Goal: Information Seeking & Learning: Check status

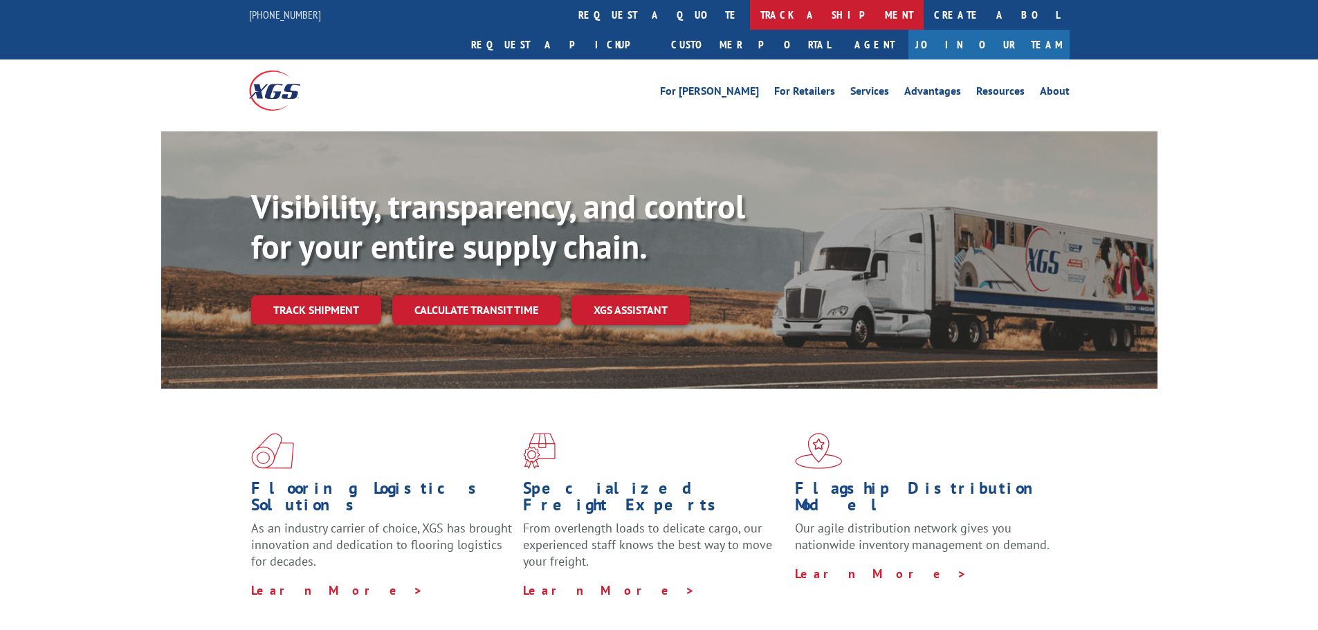
click at [750, 23] on link "track a shipment" at bounding box center [837, 15] width 174 height 30
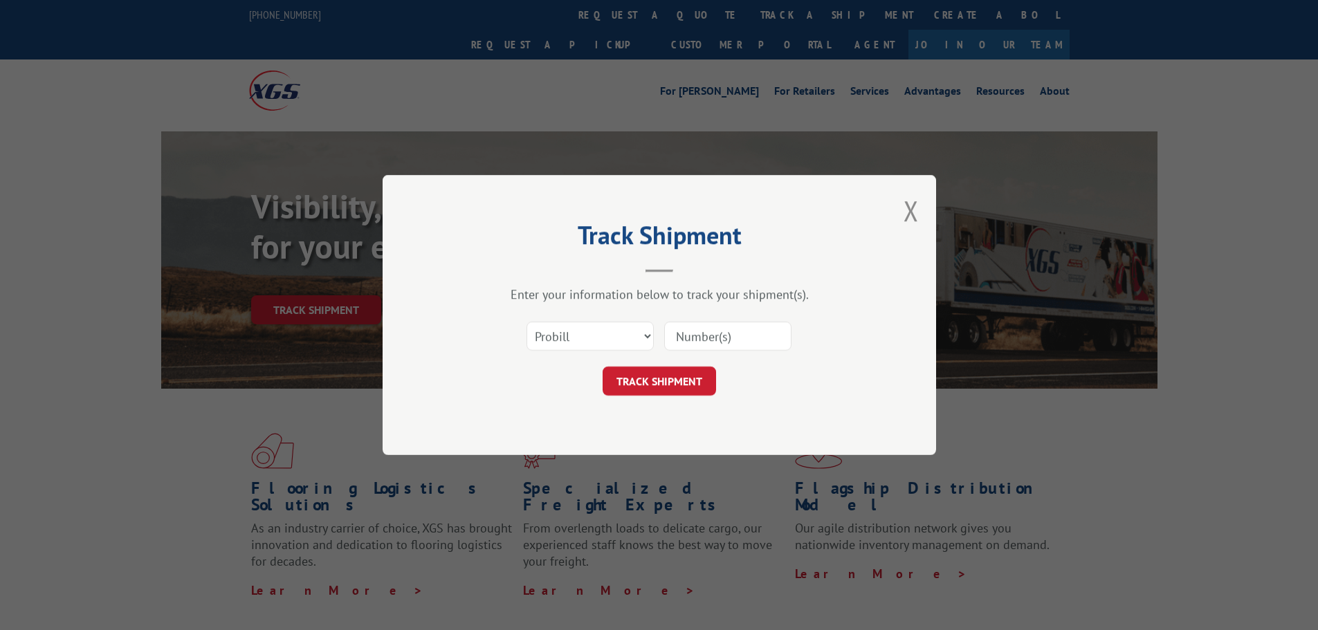
click at [751, 347] on input at bounding box center [727, 336] width 127 height 29
paste input "16954766"
type input "16954766"
click at [681, 374] on button "TRACK SHIPMENT" at bounding box center [658, 381] width 113 height 29
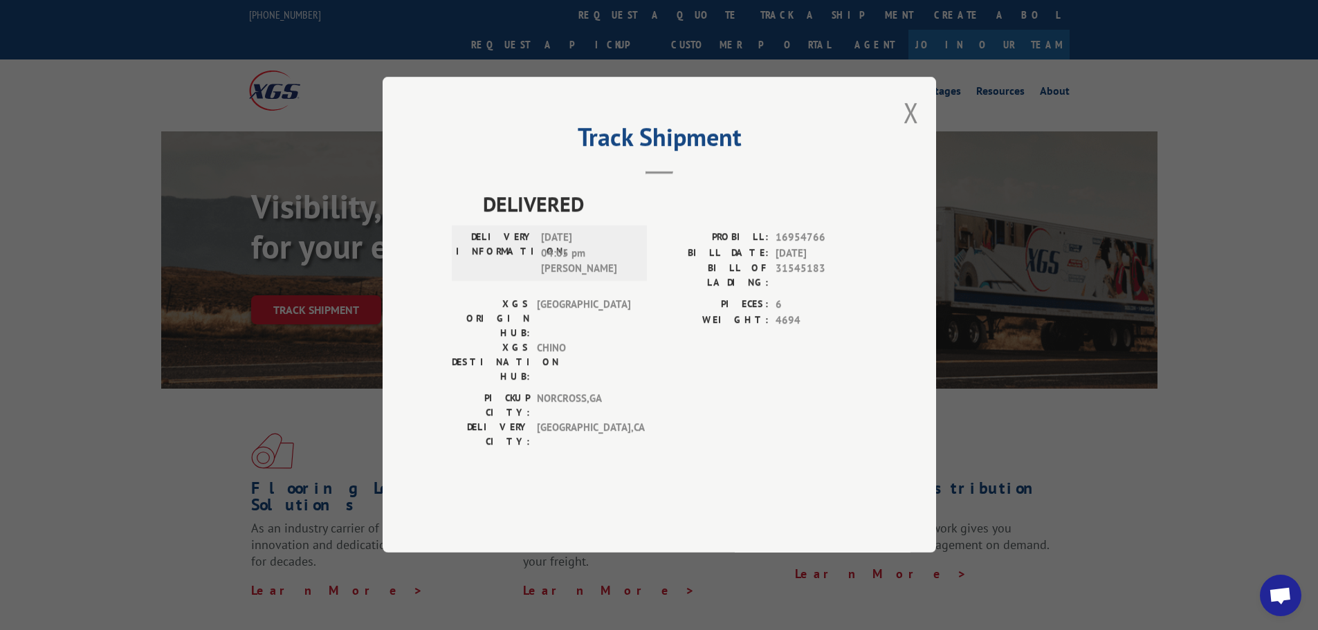
click at [912, 131] on button "Close modal" at bounding box center [910, 112] width 15 height 37
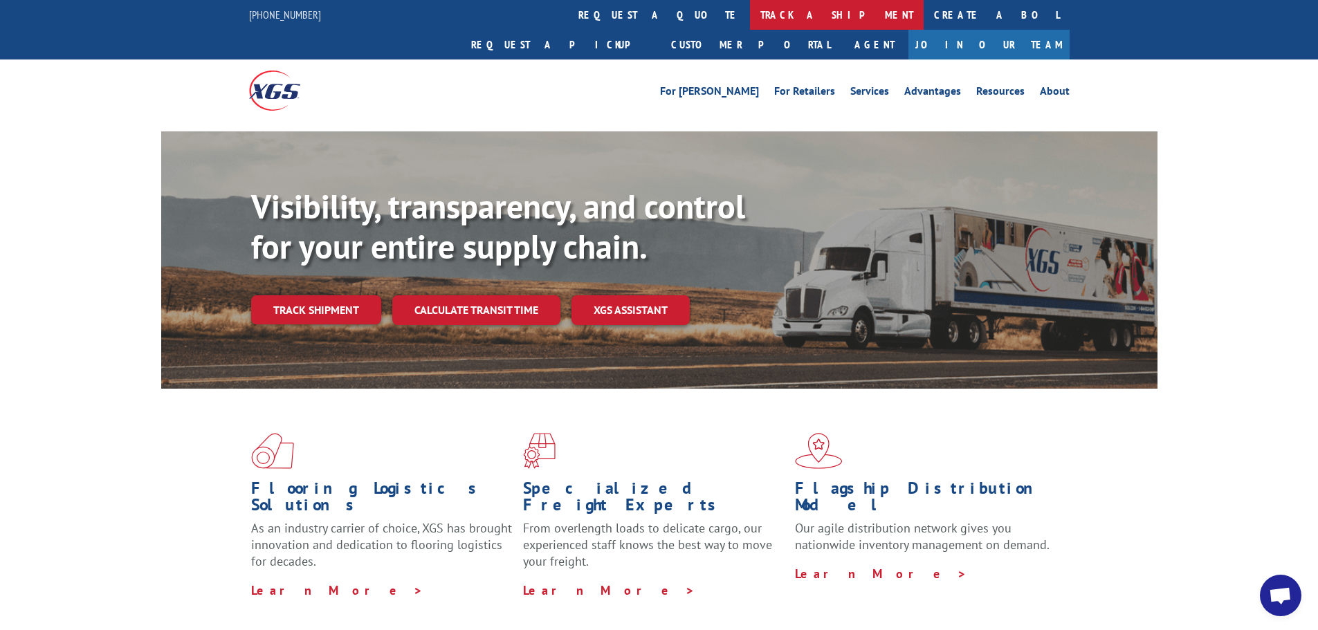
click at [750, 17] on link "track a shipment" at bounding box center [837, 15] width 174 height 30
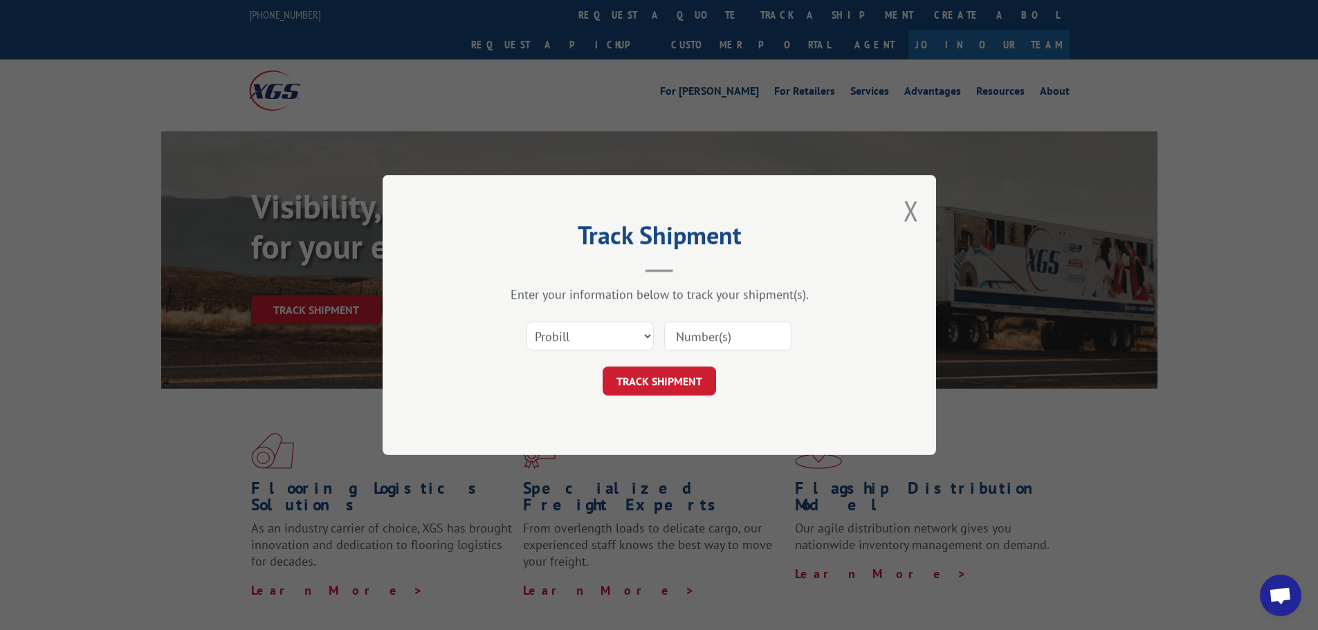
click at [721, 333] on input at bounding box center [727, 336] width 127 height 29
paste input "17636680"
type input "17636680"
click at [669, 383] on button "TRACK SHIPMENT" at bounding box center [658, 381] width 113 height 29
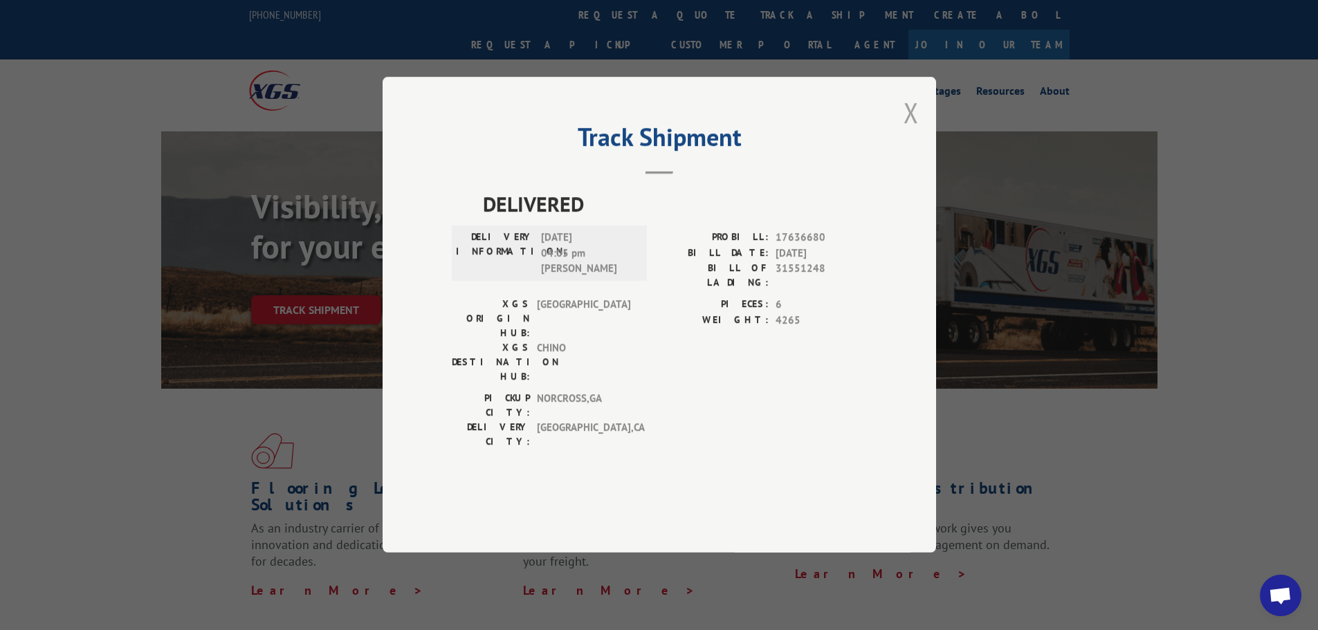
click at [905, 131] on button "Close modal" at bounding box center [910, 112] width 15 height 37
